Goal: Find specific page/section: Find specific page/section

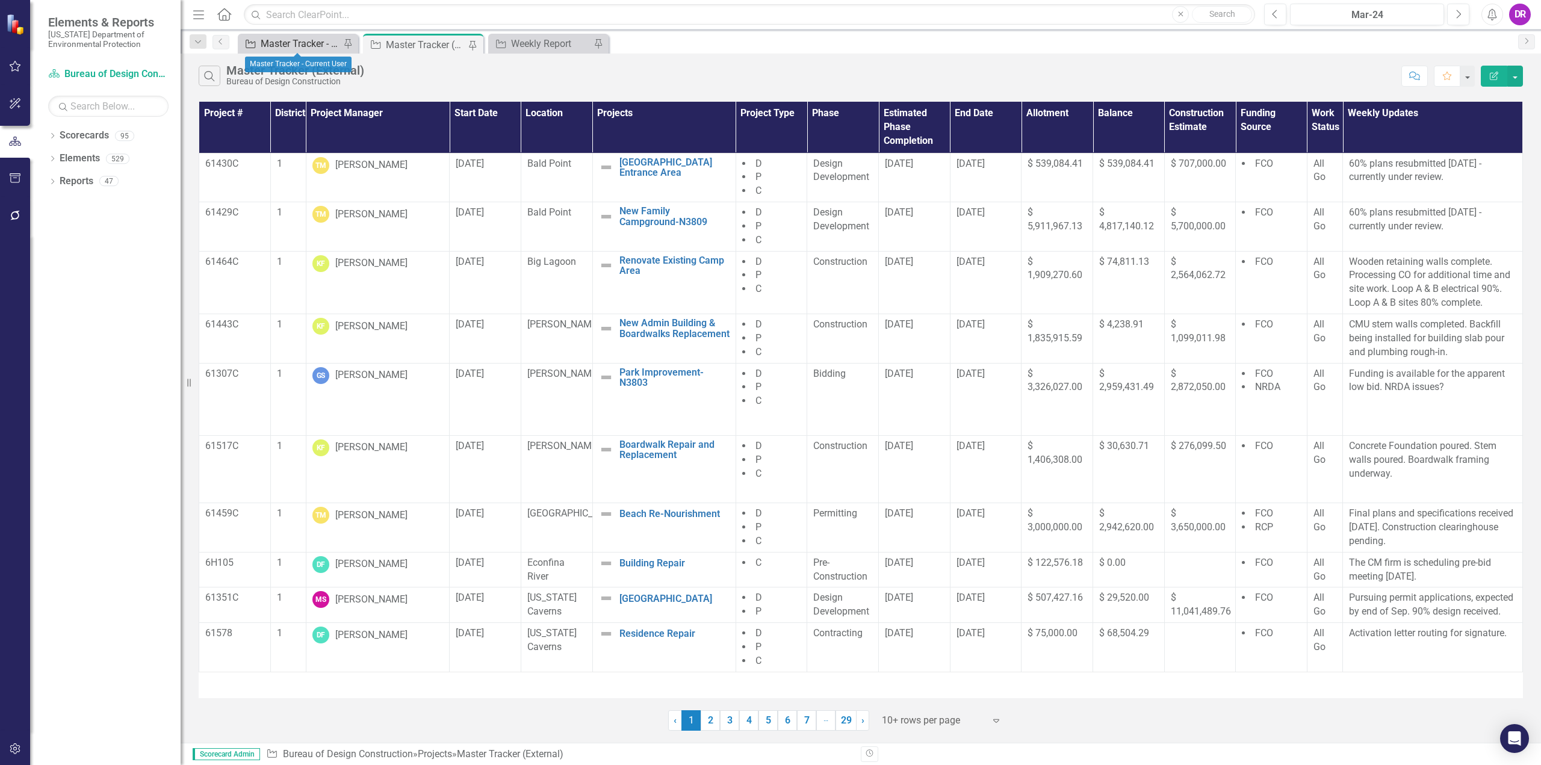
click at [317, 44] on div "Master Tracker - Current User" at bounding box center [300, 43] width 79 height 15
click at [282, 43] on div "Master Tracker - Current User" at bounding box center [300, 43] width 79 height 15
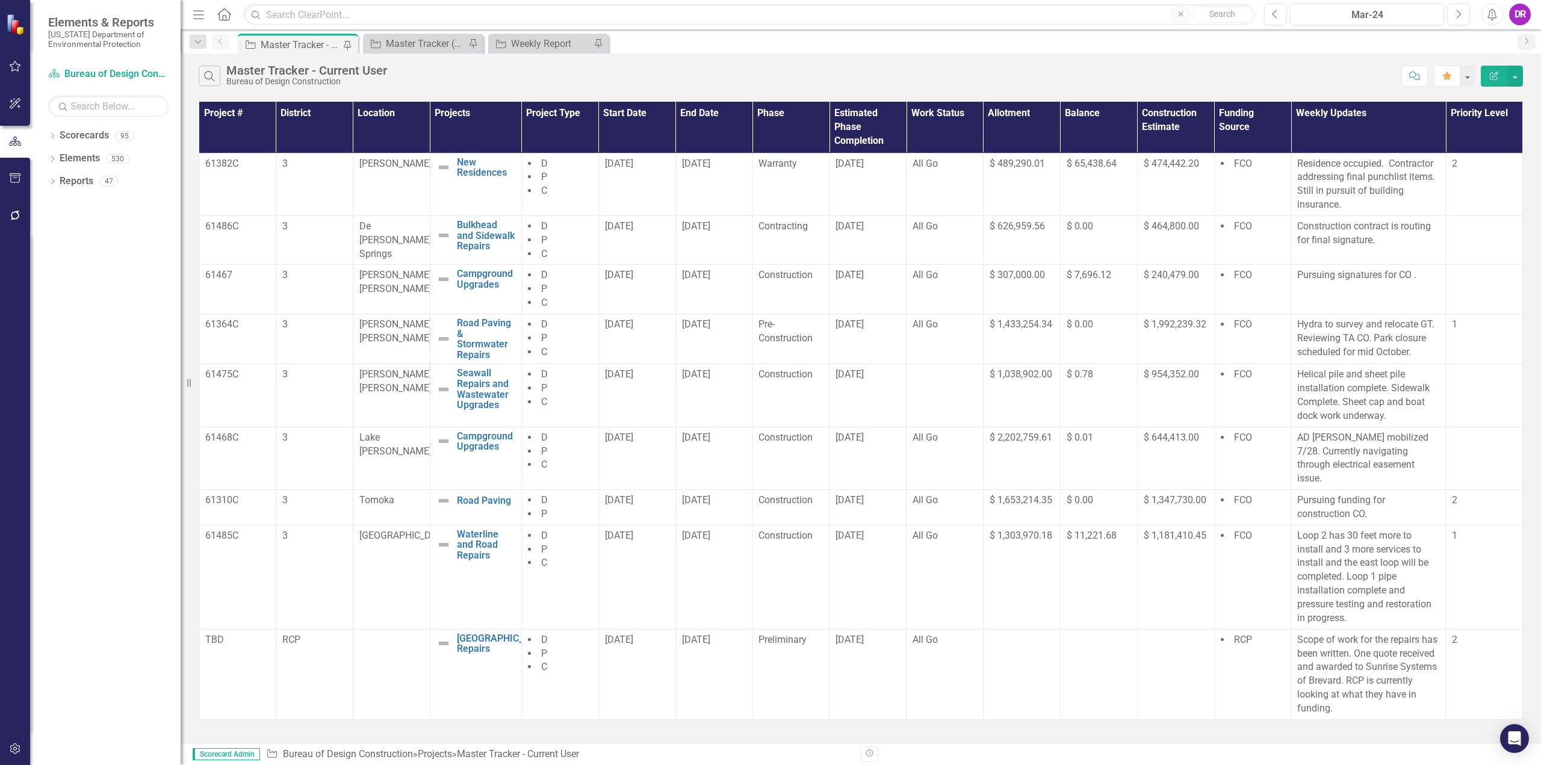
click at [75, 242] on div "Dropdown Scorecards 95 Dropdown [US_STATE] Department of Environmental Protecti…" at bounding box center [105, 445] width 151 height 639
